Goal: Task Accomplishment & Management: Manage account settings

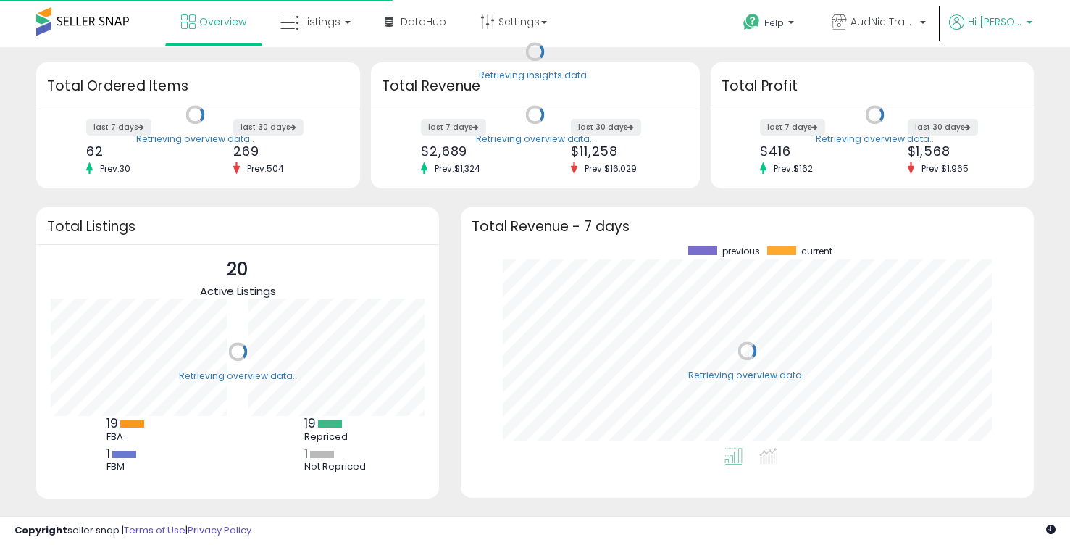
scroll to position [201, 543]
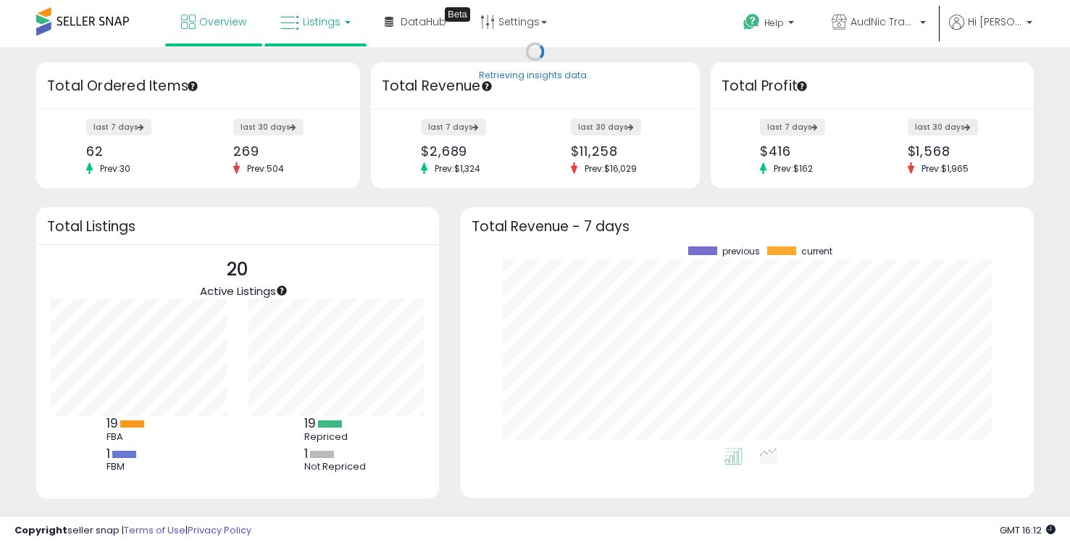
click at [320, 25] on span "Listings" at bounding box center [322, 21] width 38 height 14
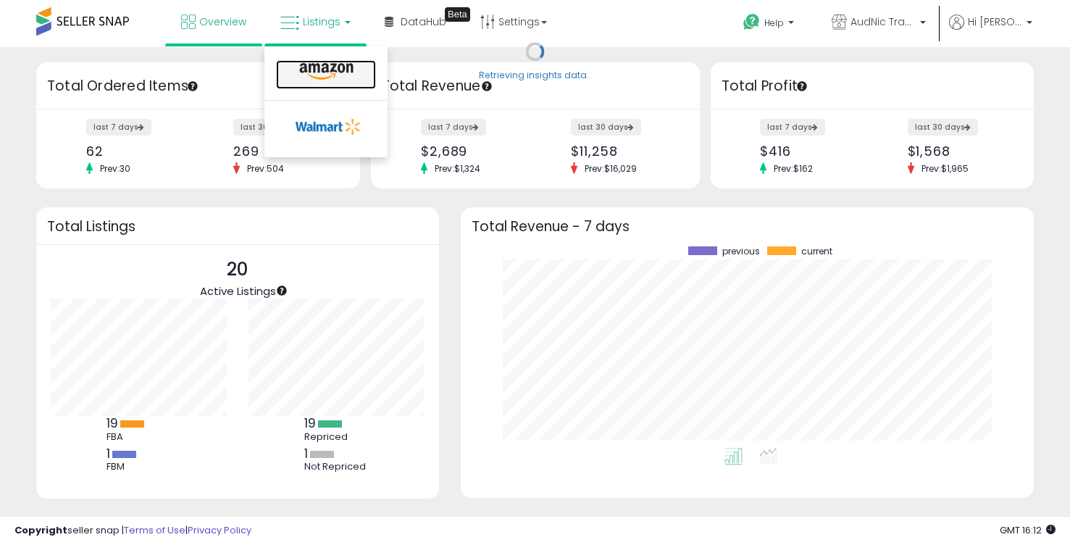
click at [322, 79] on icon at bounding box center [326, 71] width 63 height 19
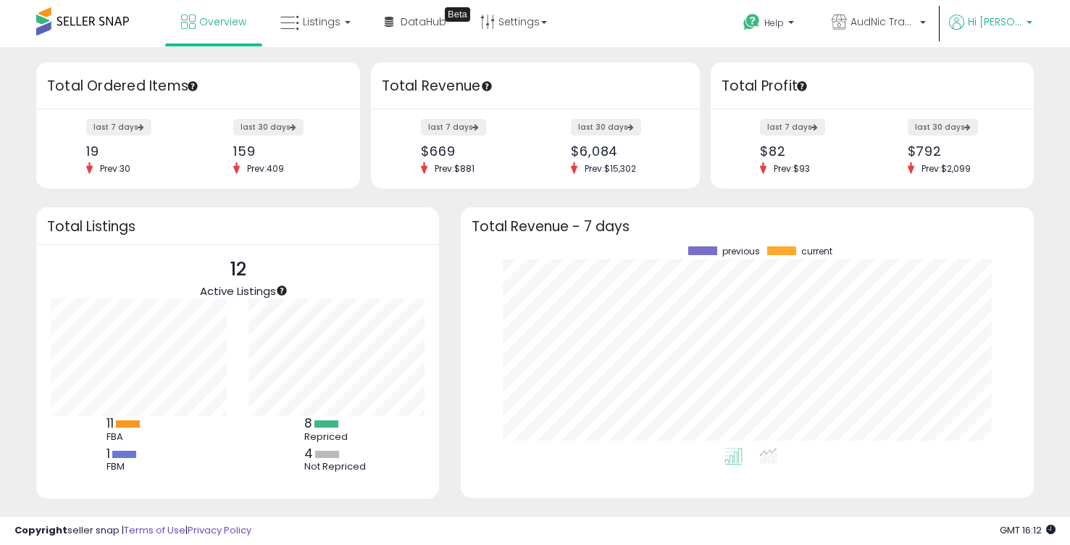
click at [1006, 30] on p "Hi [PERSON_NAME]" at bounding box center [990, 23] width 83 height 18
click at [994, 75] on link "Account" at bounding box center [999, 77] width 38 height 14
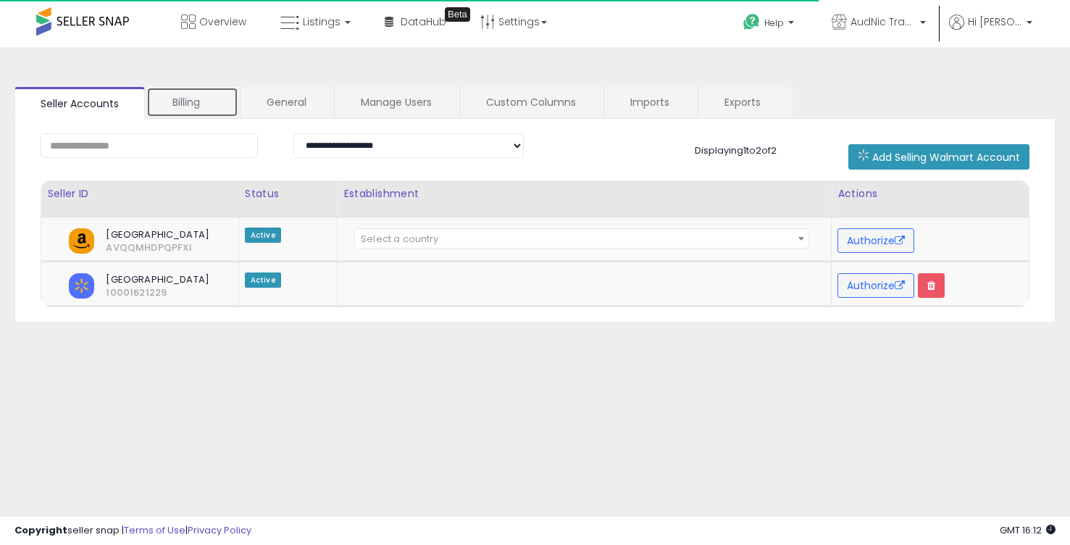
click at [187, 104] on link "Billing" at bounding box center [192, 102] width 92 height 30
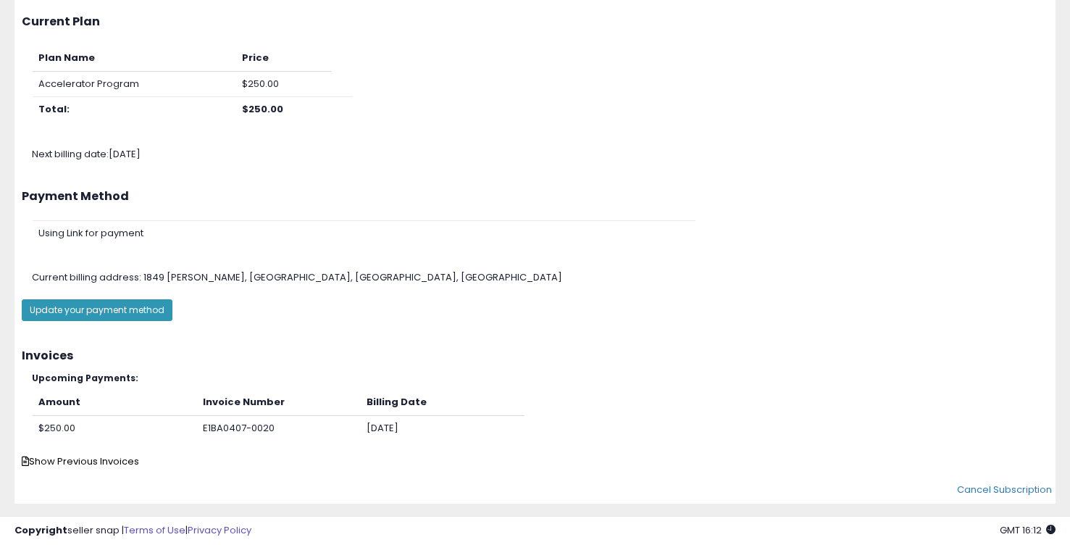
scroll to position [154, 0]
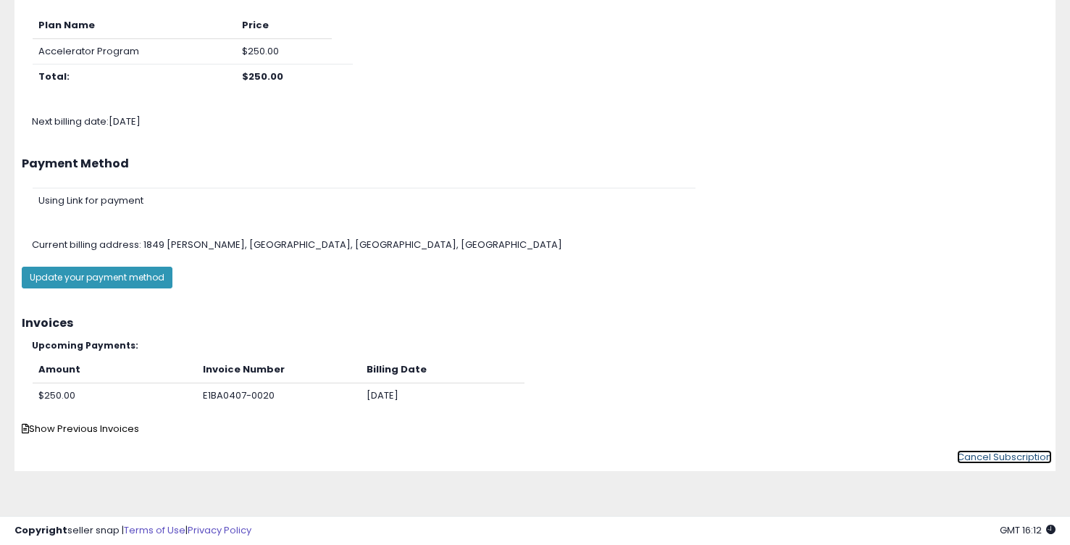
click at [1012, 455] on link "Cancel Subscription" at bounding box center [1004, 457] width 95 height 14
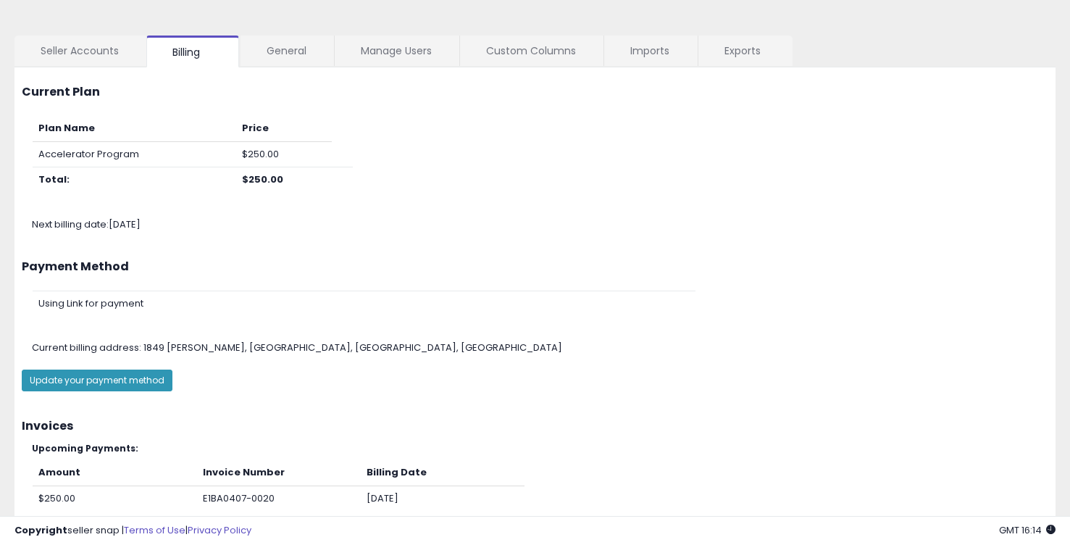
scroll to position [0, 0]
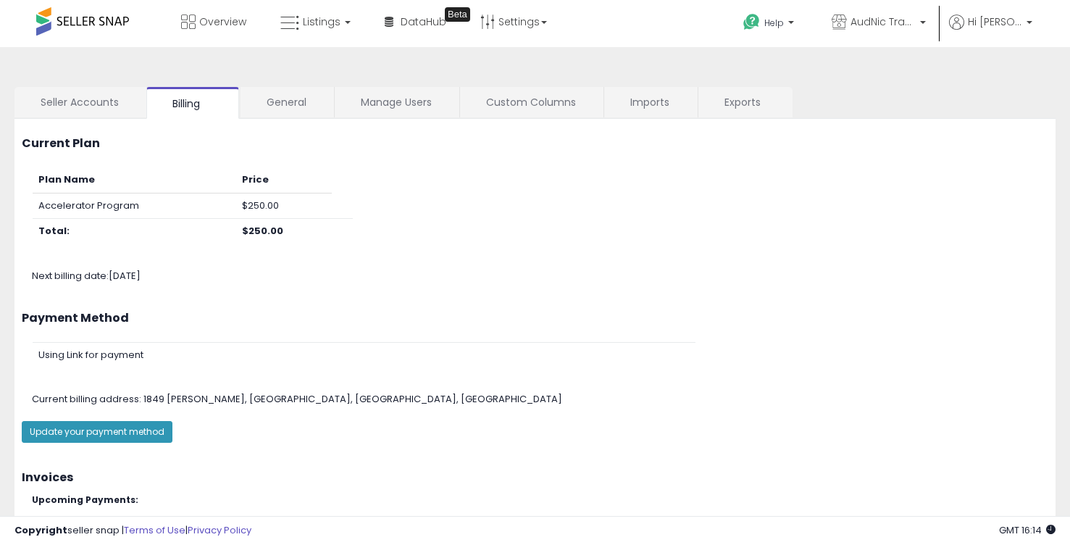
click at [124, 22] on span at bounding box center [82, 21] width 93 height 28
click at [312, 33] on link "Listings" at bounding box center [315, 21] width 92 height 43
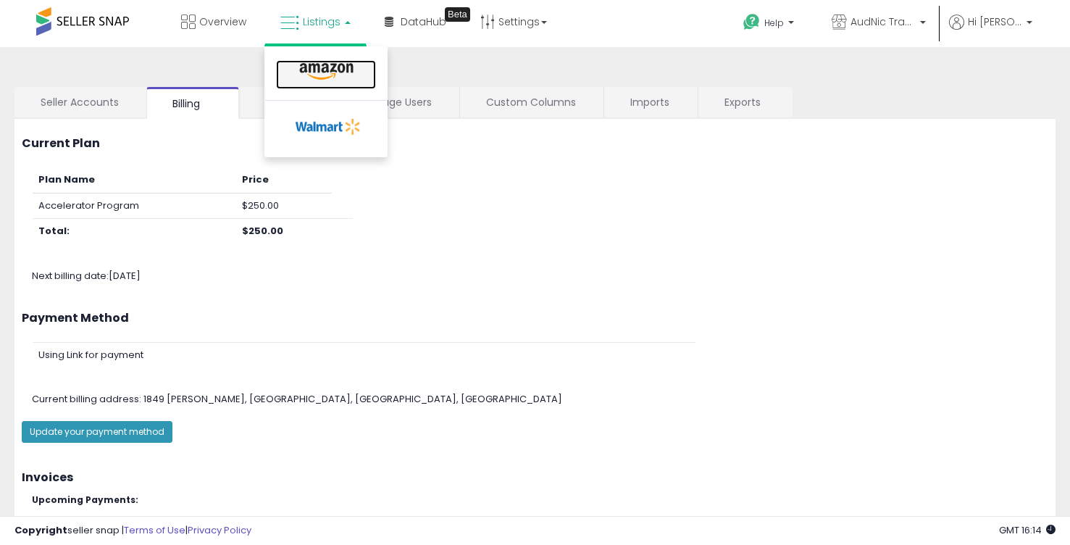
click at [314, 71] on icon at bounding box center [326, 71] width 63 height 19
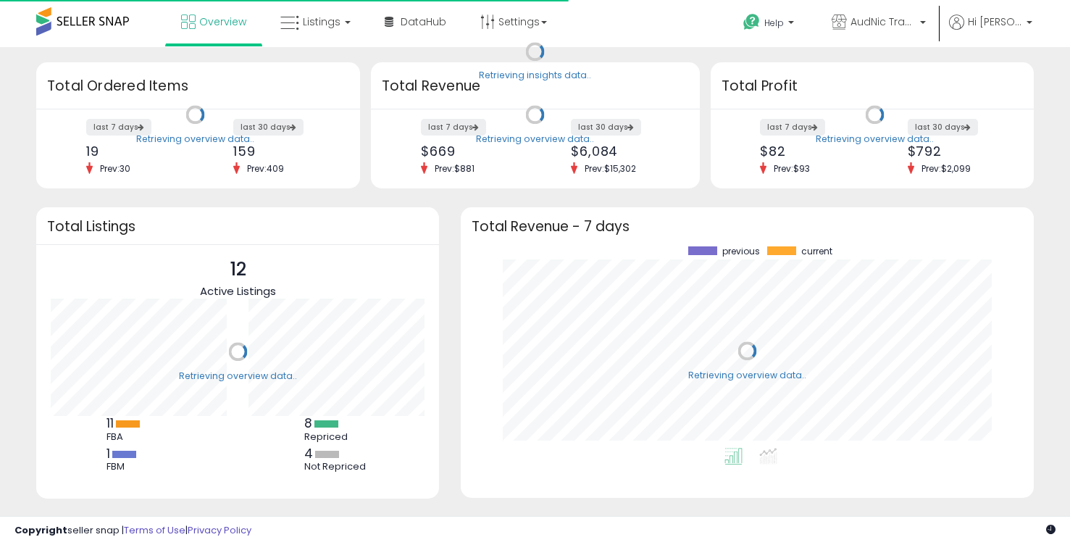
scroll to position [201, 543]
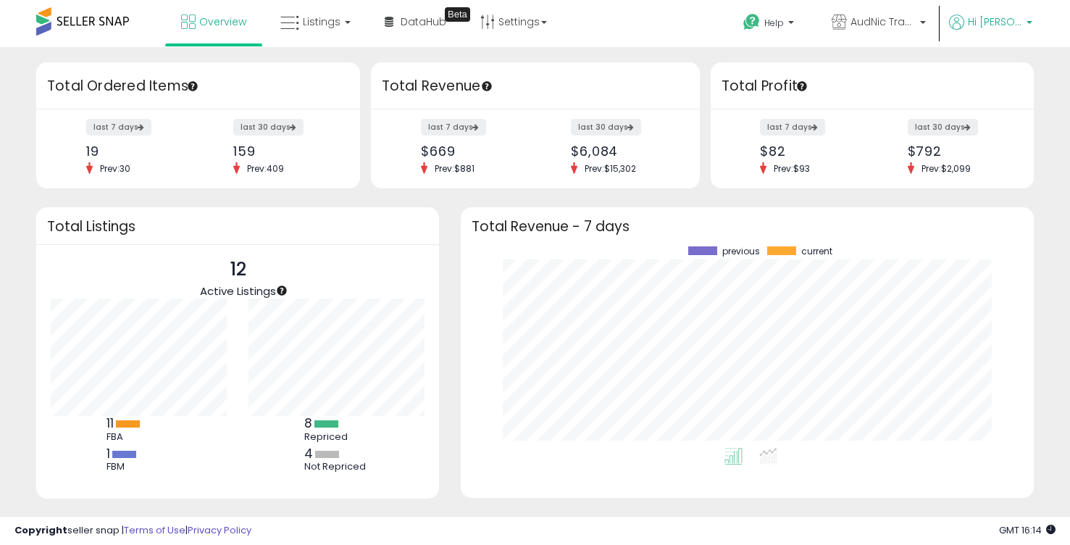
click at [1002, 19] on span "Hi [PERSON_NAME]" at bounding box center [994, 21] width 54 height 14
click at [996, 112] on link "Profile" at bounding box center [999, 116] width 29 height 14
